Goal: Task Accomplishment & Management: Manage account settings

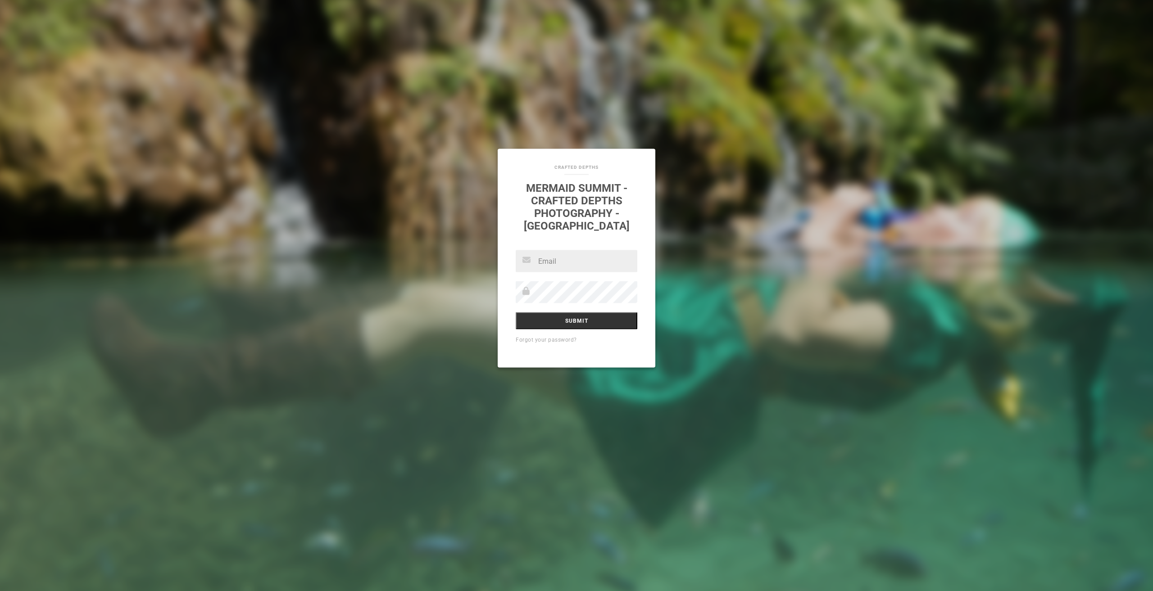
click at [582, 257] on input "text" at bounding box center [577, 261] width 122 height 22
click at [559, 337] on link "Forgot your password?" at bounding box center [546, 340] width 61 height 6
click at [553, 255] on input "text" at bounding box center [577, 261] width 122 height 22
type input "themermaimaid"
click at [516, 313] on input "Submit" at bounding box center [577, 321] width 122 height 17
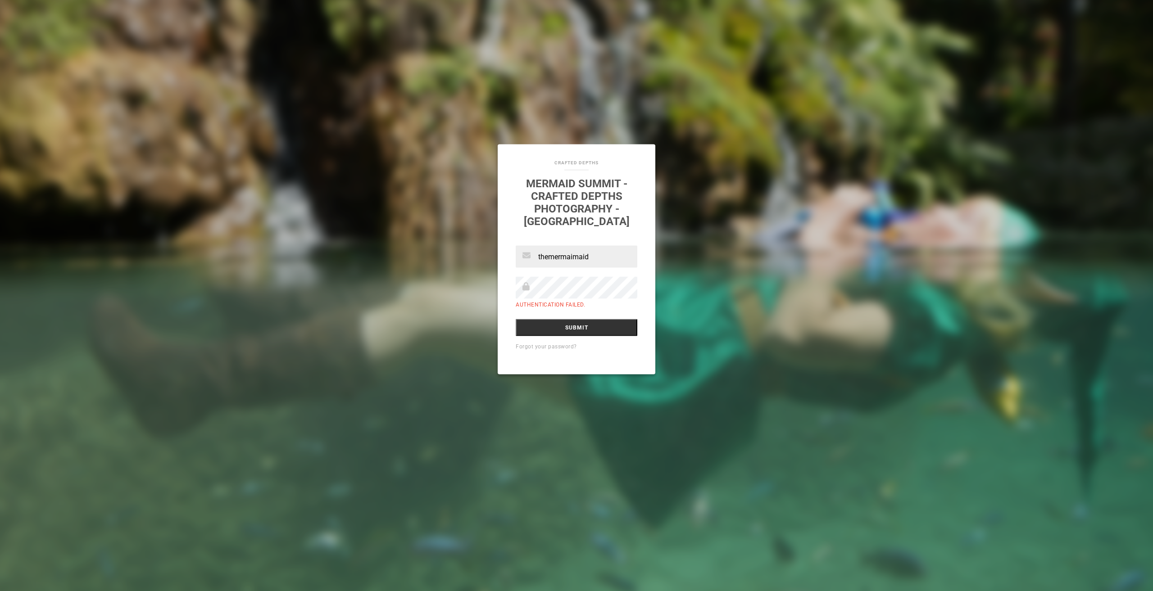
click at [569, 344] on link "Forgot your password?" at bounding box center [546, 347] width 61 height 6
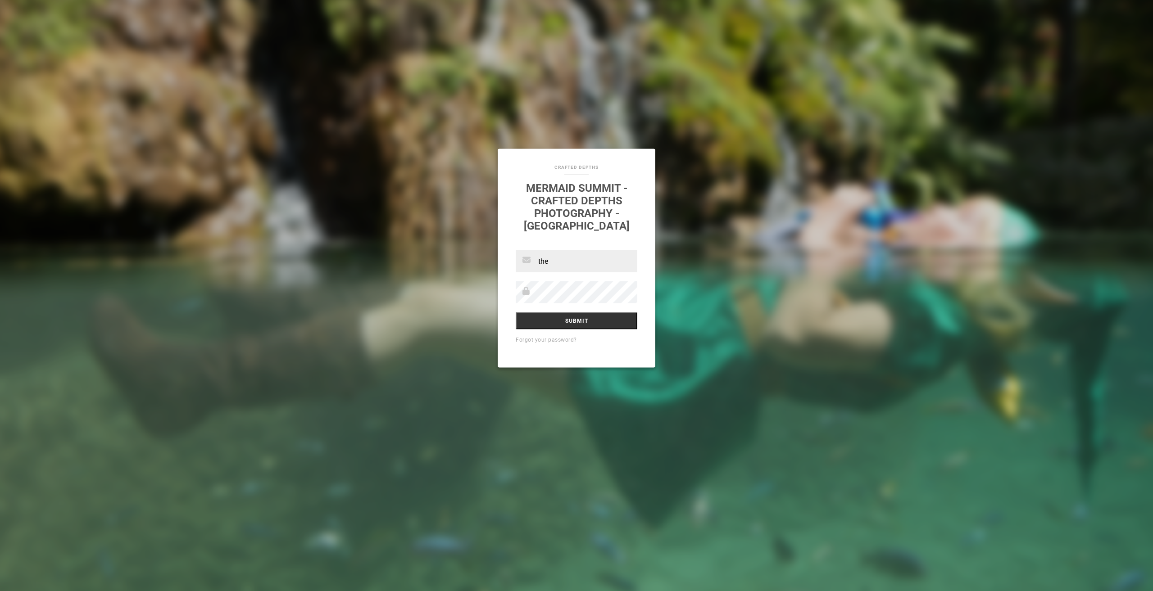
type input "themermaimaid"
click at [516, 313] on input "Submit" at bounding box center [577, 321] width 122 height 17
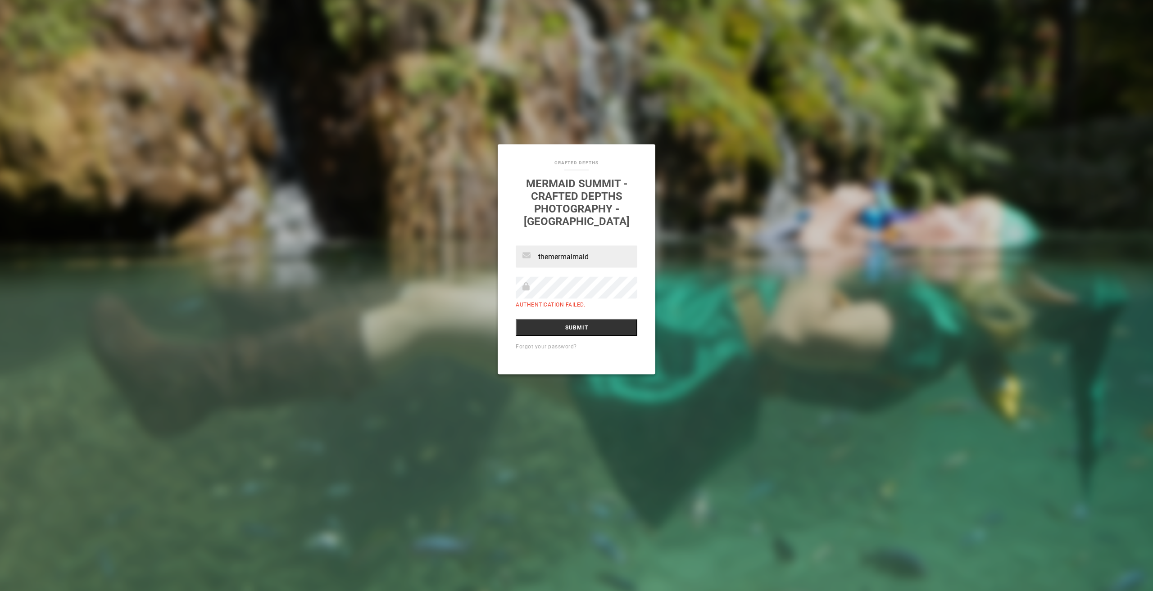
click at [574, 250] on input "themermaimaid" at bounding box center [577, 257] width 122 height 22
type input "themermaidmaid"
click at [516, 319] on input "Submit" at bounding box center [577, 327] width 122 height 17
drag, startPoint x: 605, startPoint y: 251, endPoint x: 530, endPoint y: 252, distance: 75.2
click at [530, 252] on div "themermaidmaid" at bounding box center [577, 257] width 122 height 22
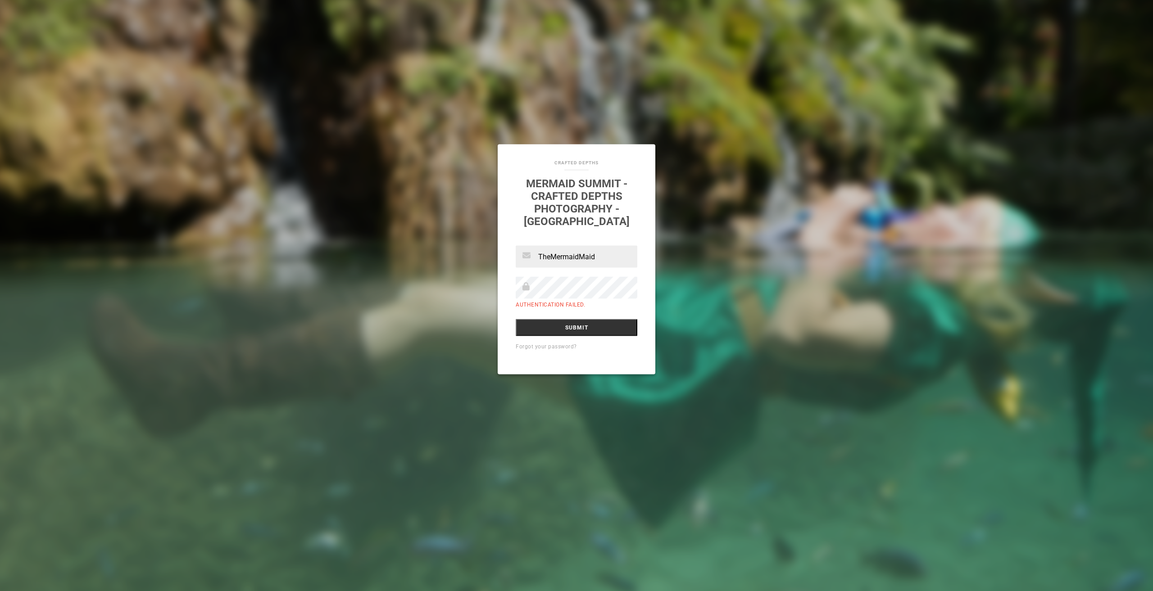
type input "TheMermaidMaid"
click at [516, 319] on input "Submit" at bounding box center [577, 327] width 122 height 17
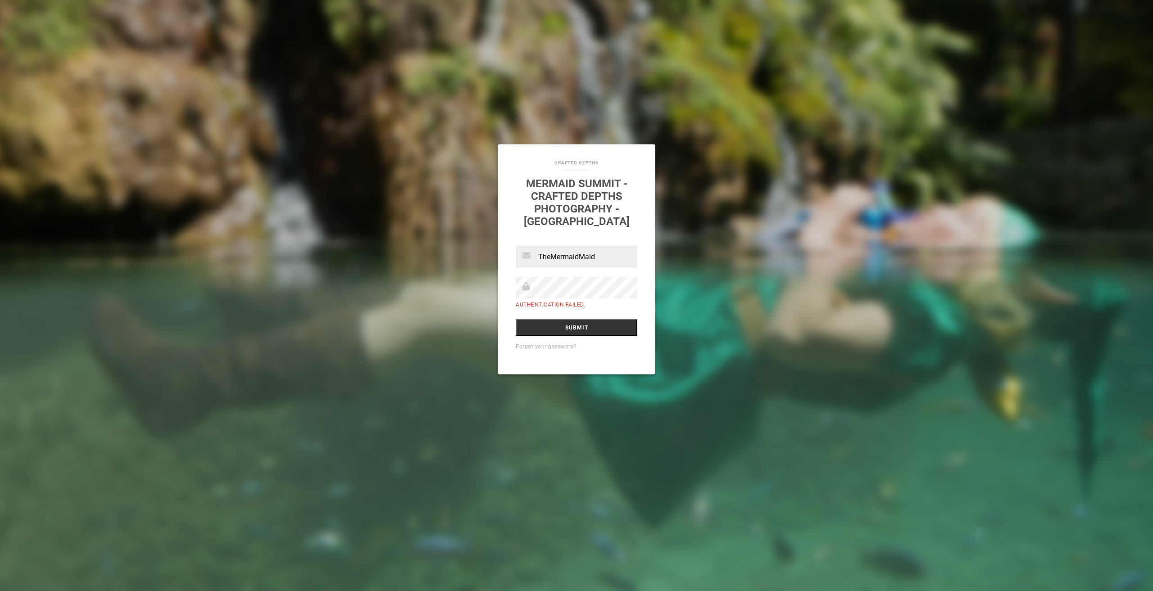
click at [608, 252] on input "TheMermaidMaid" at bounding box center [577, 257] width 122 height 22
type input "[EMAIL_ADDRESS][DOMAIN_NAME]"
click at [516, 319] on input "Submit" at bounding box center [577, 327] width 122 height 17
